Goal: Browse casually

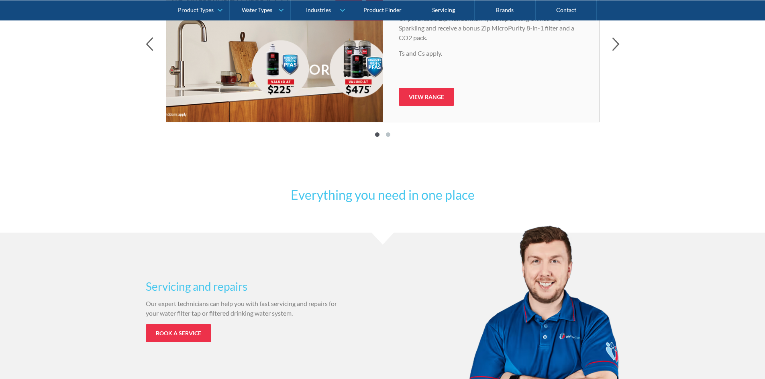
scroll to position [267, 0]
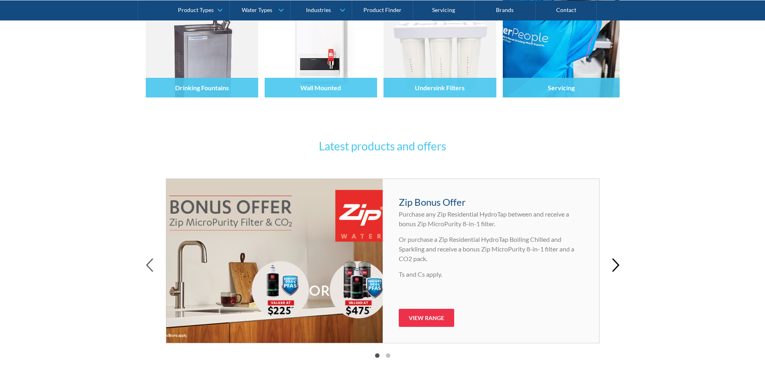
click at [617, 262] on icon "button" at bounding box center [616, 265] width 8 height 14
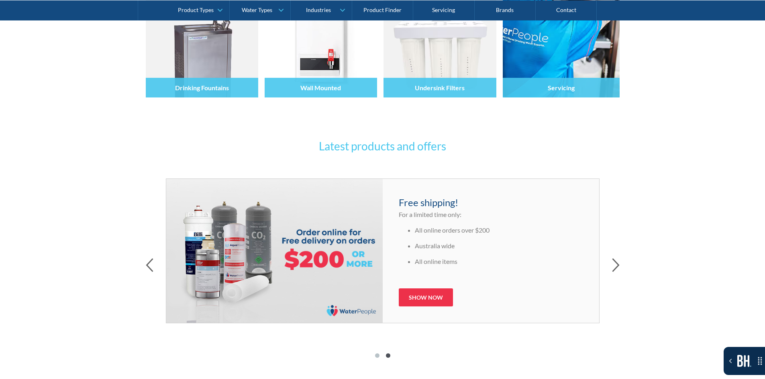
click at [162, 262] on div at bounding box center [383, 266] width 474 height 16
click at [156, 263] on div at bounding box center [383, 266] width 474 height 16
click at [112, 348] on link "View Range" at bounding box center [101, 350] width 55 height 18
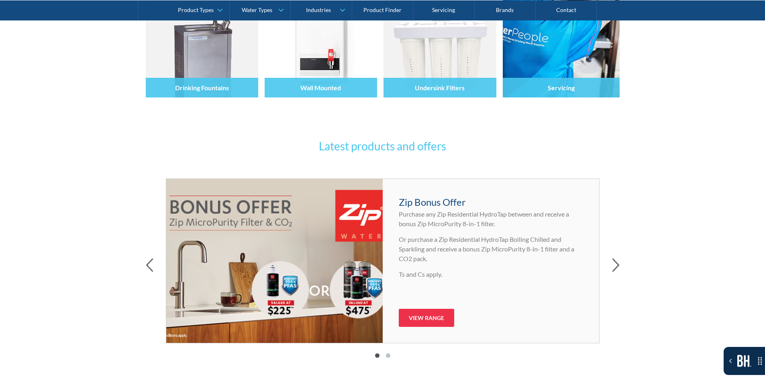
click at [610, 264] on div at bounding box center [383, 266] width 474 height 16
click at [621, 265] on div "Latest products and offers Zip Bonus Offer Purchase any Zip Residential HydroTa…" at bounding box center [382, 254] width 765 height 289
click at [615, 269] on icon "button" at bounding box center [615, 265] width 6 height 13
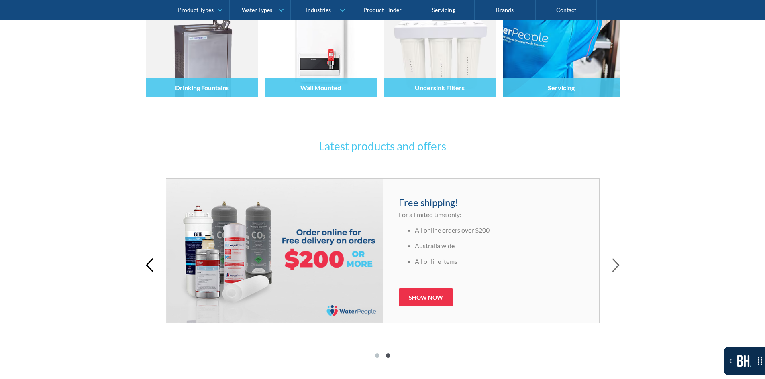
click at [149, 271] on icon "button" at bounding box center [150, 265] width 8 height 14
